Goal: Information Seeking & Learning: Find specific fact

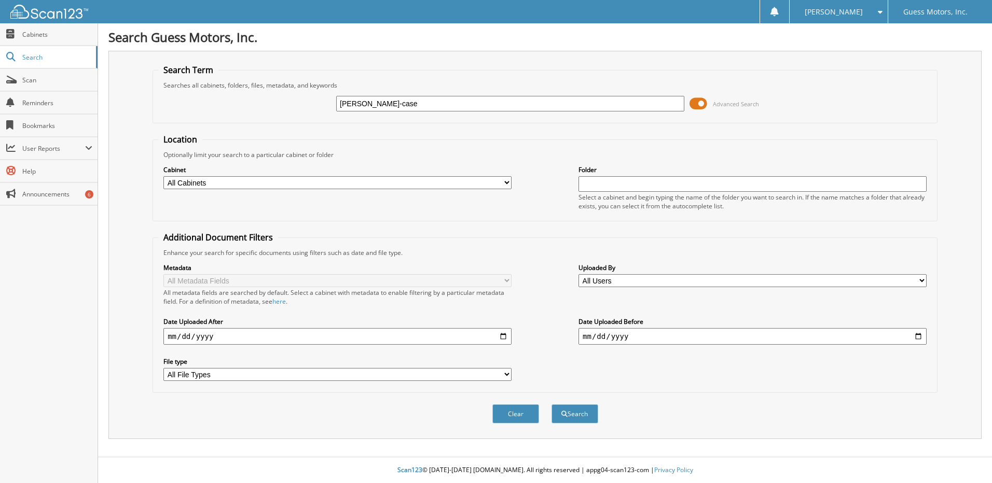
type input "[PERSON_NAME]-case"
click at [551, 405] on button "Search" at bounding box center [574, 414] width 47 height 19
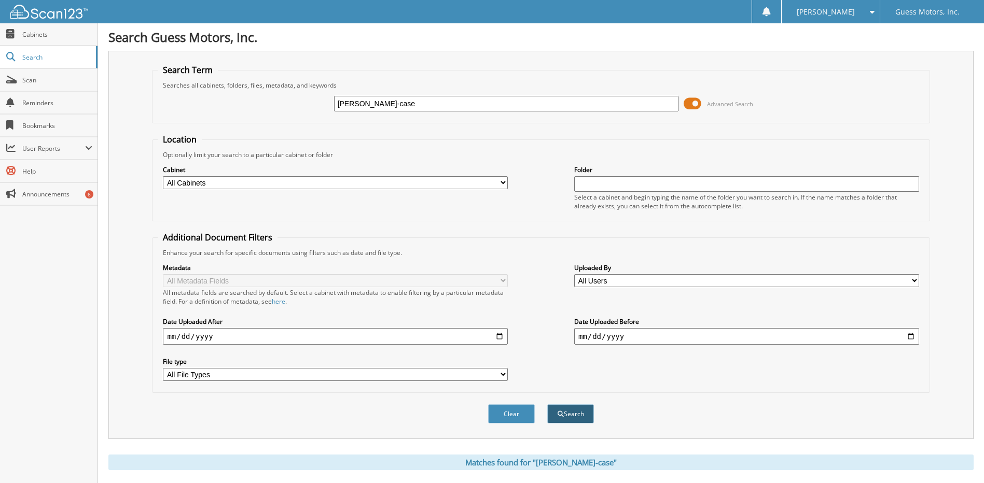
click at [563, 406] on button "Search" at bounding box center [570, 414] width 47 height 19
drag, startPoint x: 389, startPoint y: 102, endPoint x: 309, endPoint y: 104, distance: 79.9
click at [309, 104] on div "williams-case Advanced Search" at bounding box center [541, 104] width 766 height 28
click at [397, 110] on input "[PERSON_NAME]-case" at bounding box center [506, 104] width 345 height 16
type input "williams"
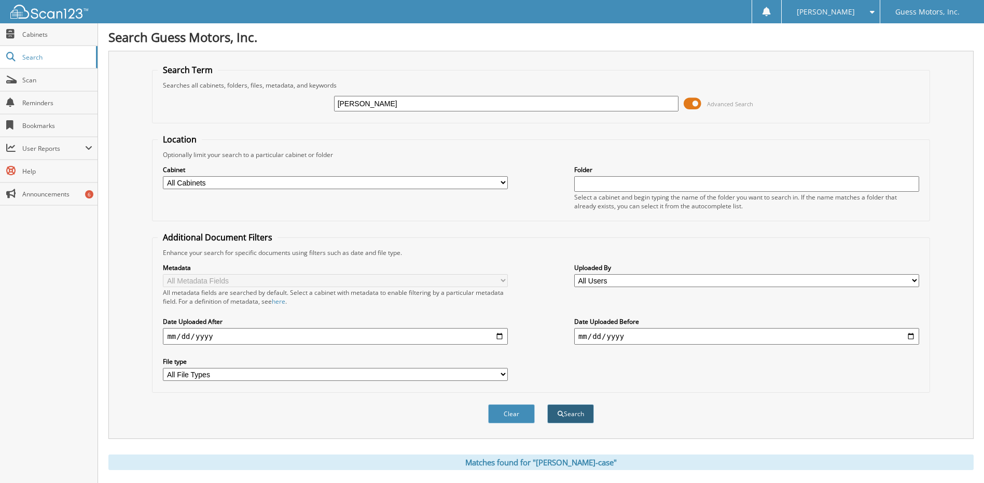
click at [577, 418] on button "Search" at bounding box center [570, 414] width 47 height 19
type input "[PERSON_NAME]-case"
click at [571, 414] on button "Search" at bounding box center [570, 414] width 47 height 19
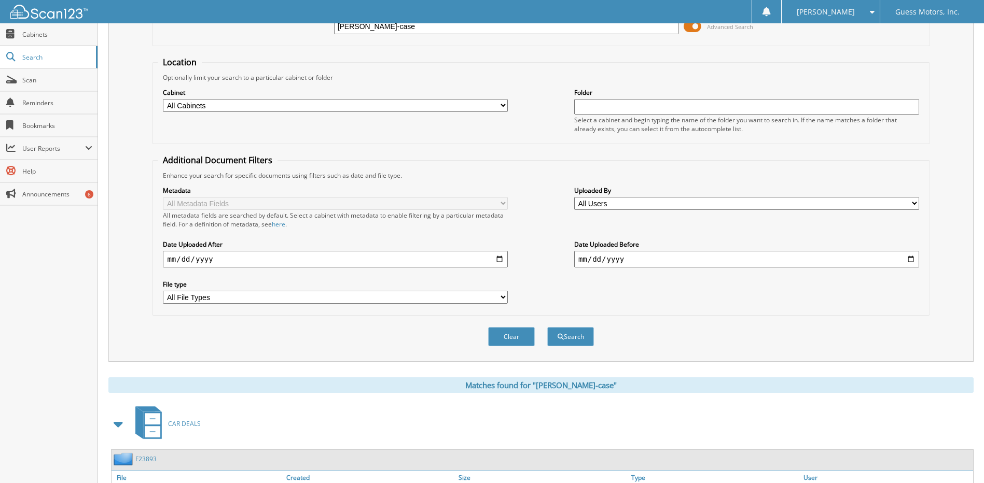
scroll to position [311, 0]
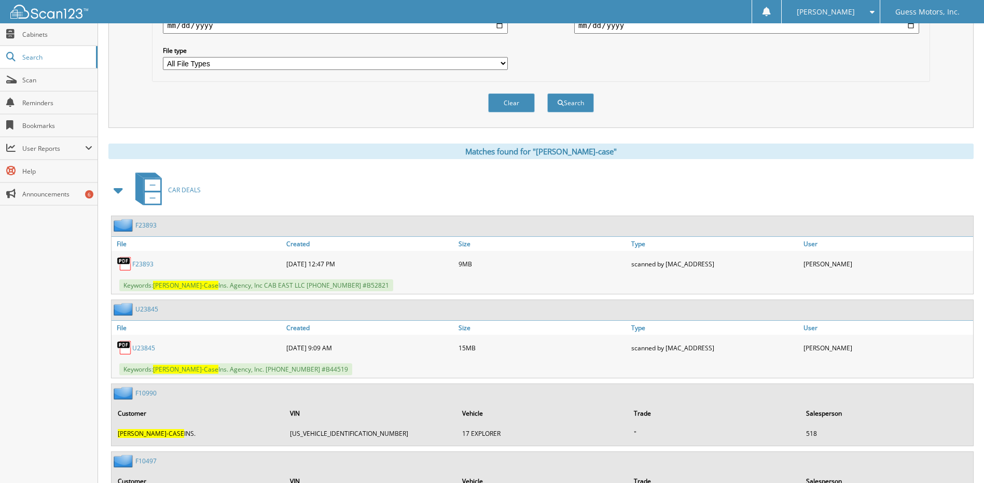
click at [144, 262] on link "F23893" at bounding box center [142, 264] width 21 height 9
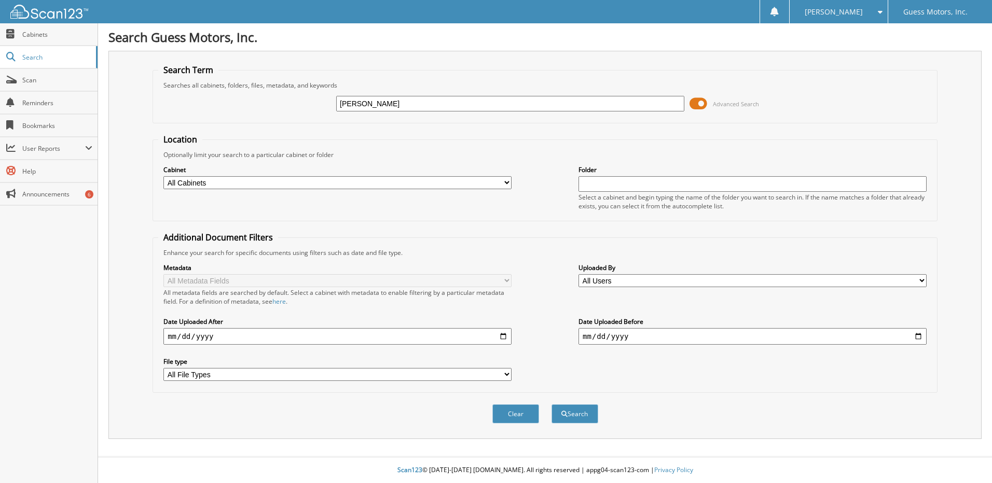
type input "thorpe jr"
click at [551, 405] on button "Search" at bounding box center [574, 414] width 47 height 19
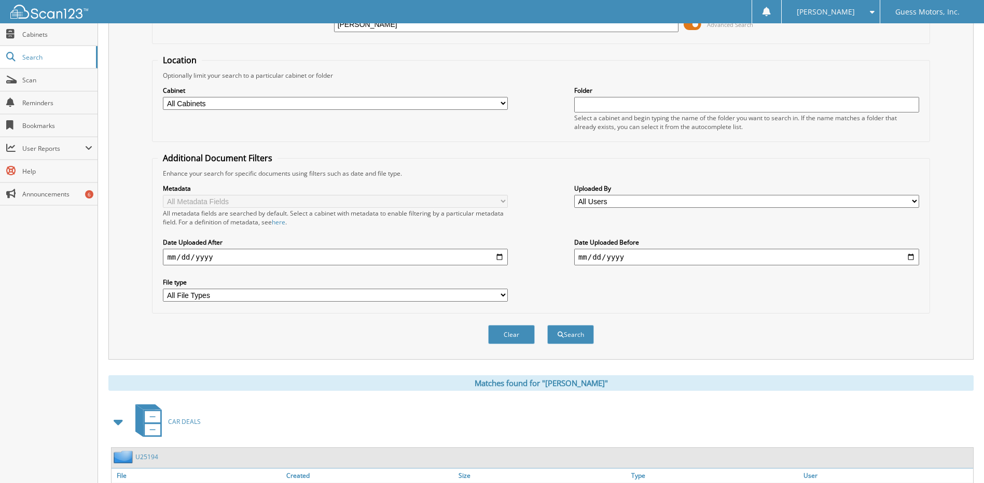
scroll to position [154, 0]
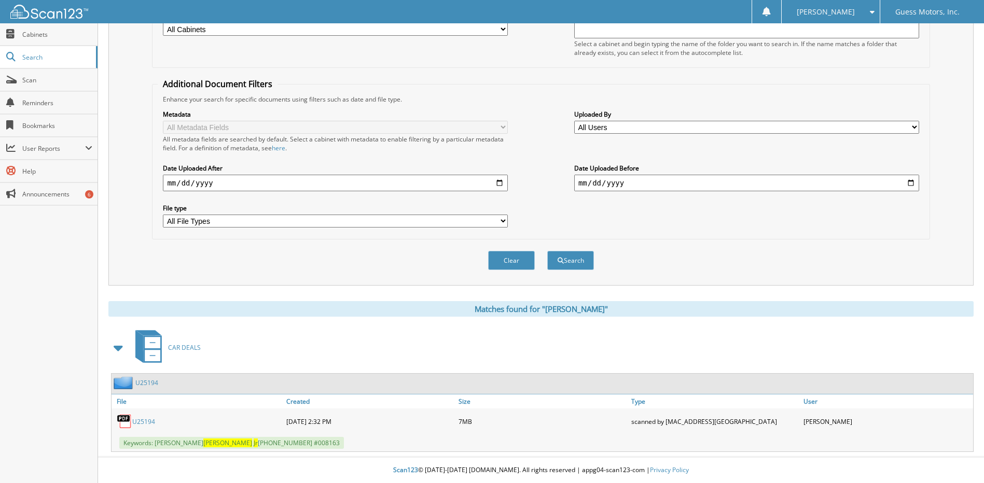
click at [145, 421] on link "U25194" at bounding box center [143, 422] width 23 height 9
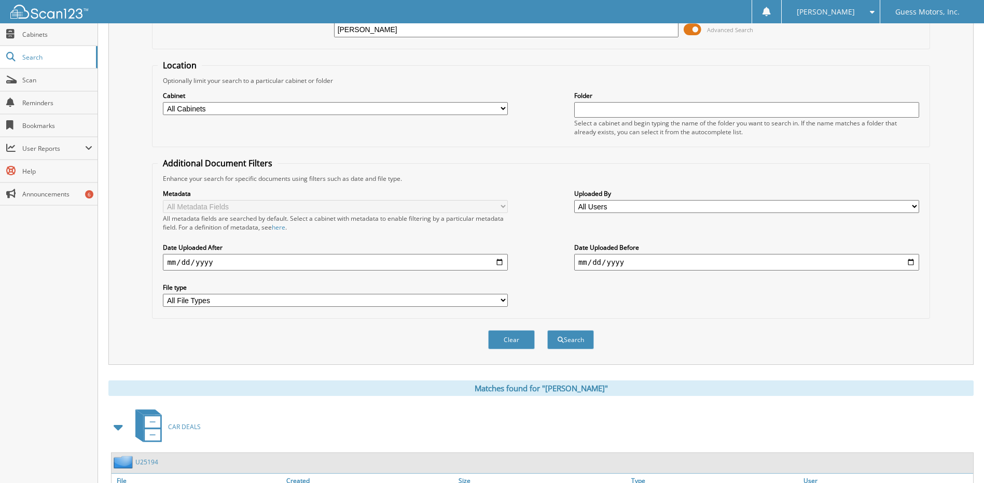
scroll to position [0, 0]
